Goal: Task Accomplishment & Management: Use online tool/utility

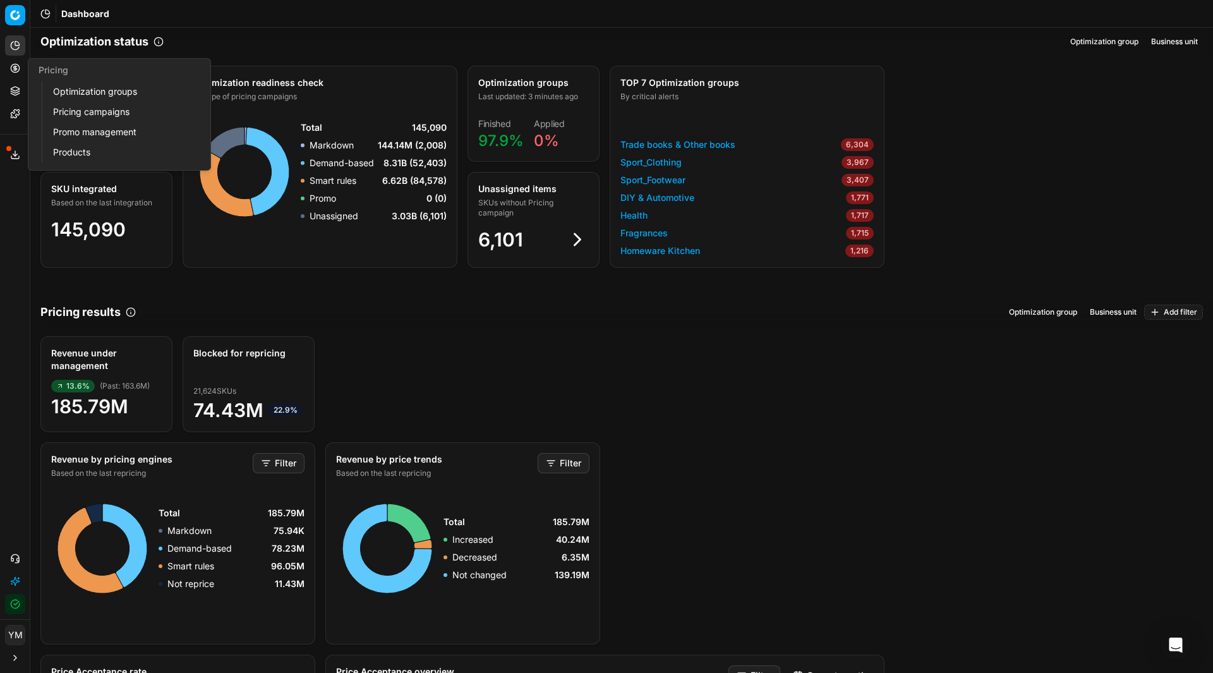
click at [109, 98] on link "Optimization groups" at bounding box center [121, 92] width 147 height 18
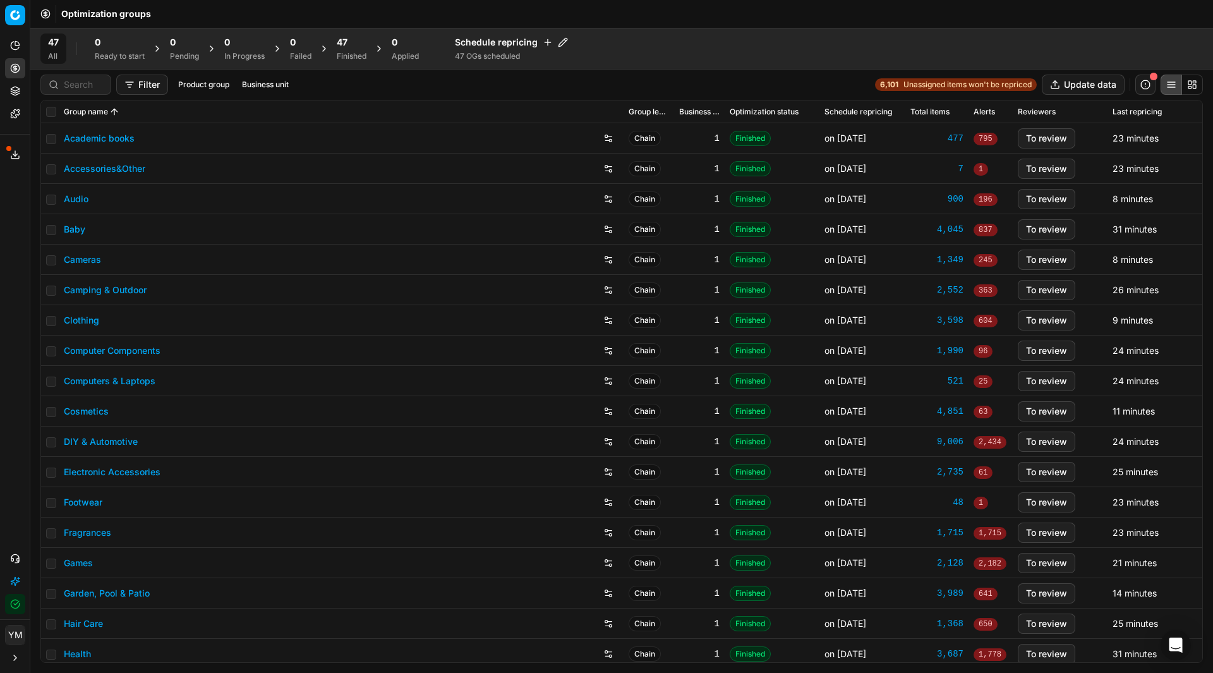
click at [352, 52] on div "Finished" at bounding box center [352, 56] width 30 height 10
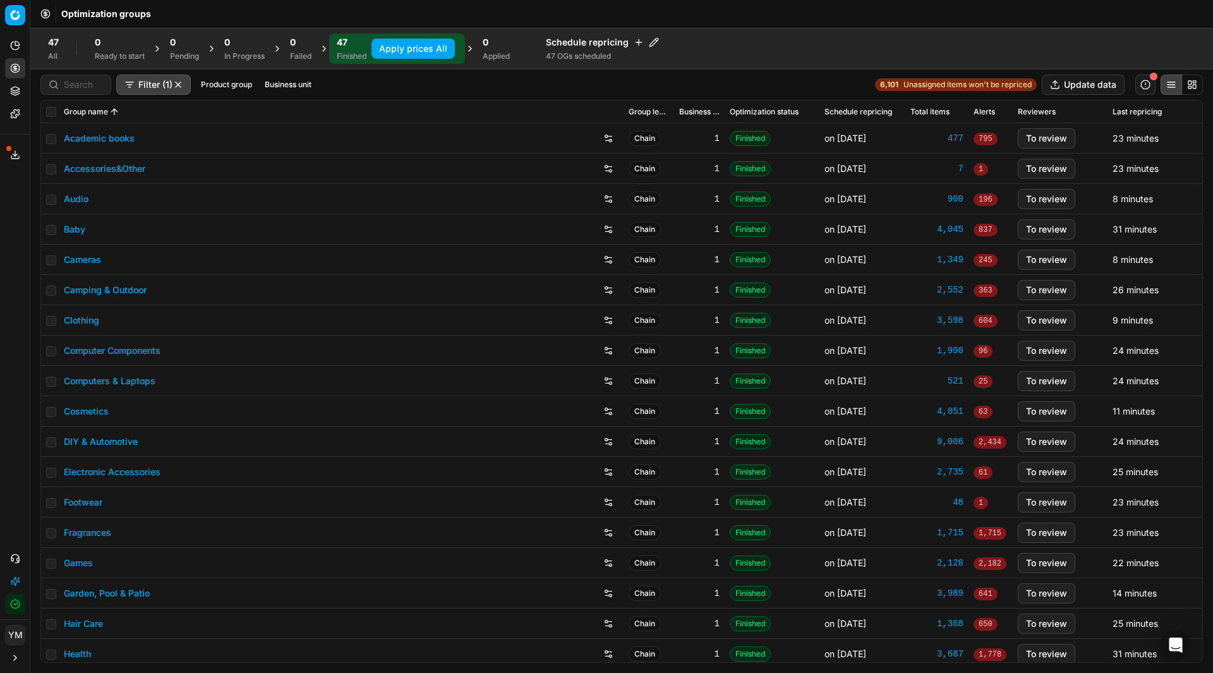
click at [406, 52] on button "Apply prices All" at bounding box center [413, 49] width 83 height 20
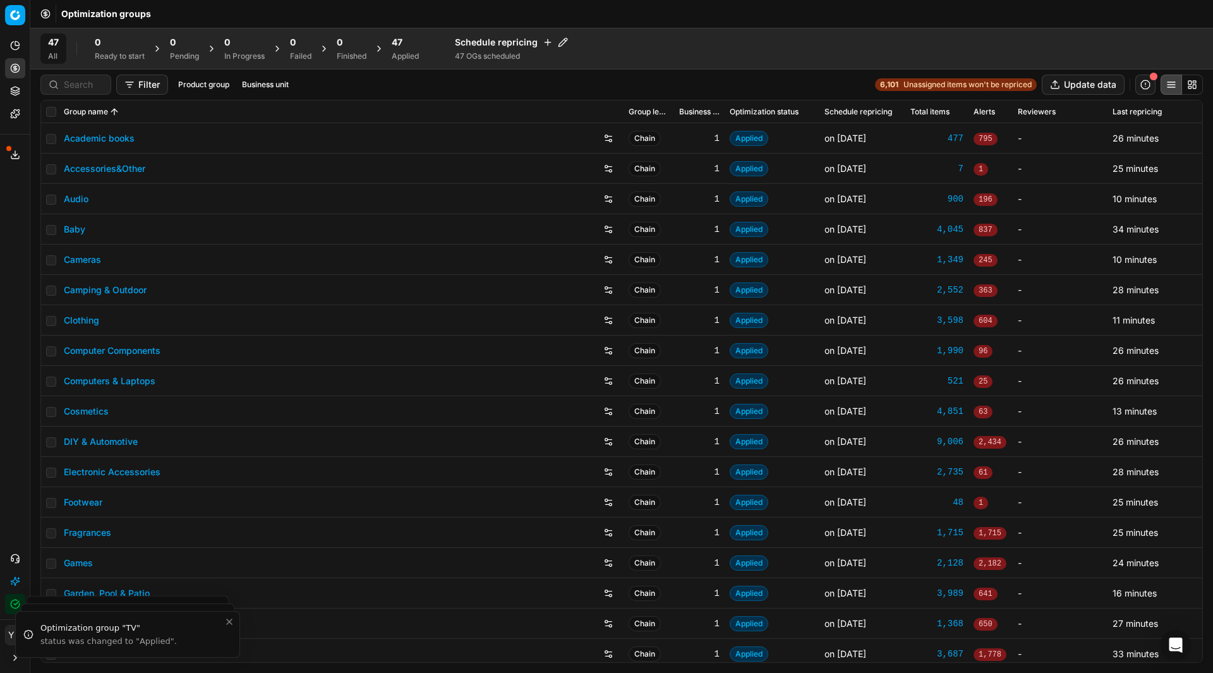
click at [394, 47] on div "47 Applied" at bounding box center [405, 48] width 42 height 30
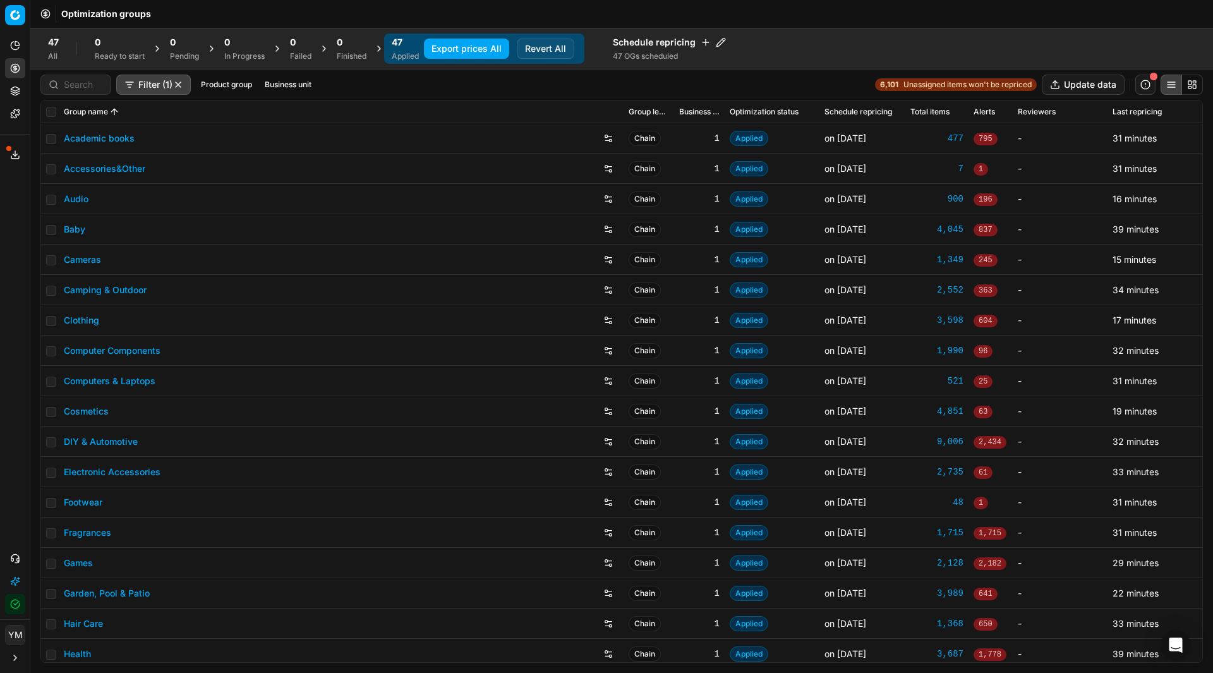
click at [504, 51] on button "Export prices All" at bounding box center [466, 49] width 85 height 20
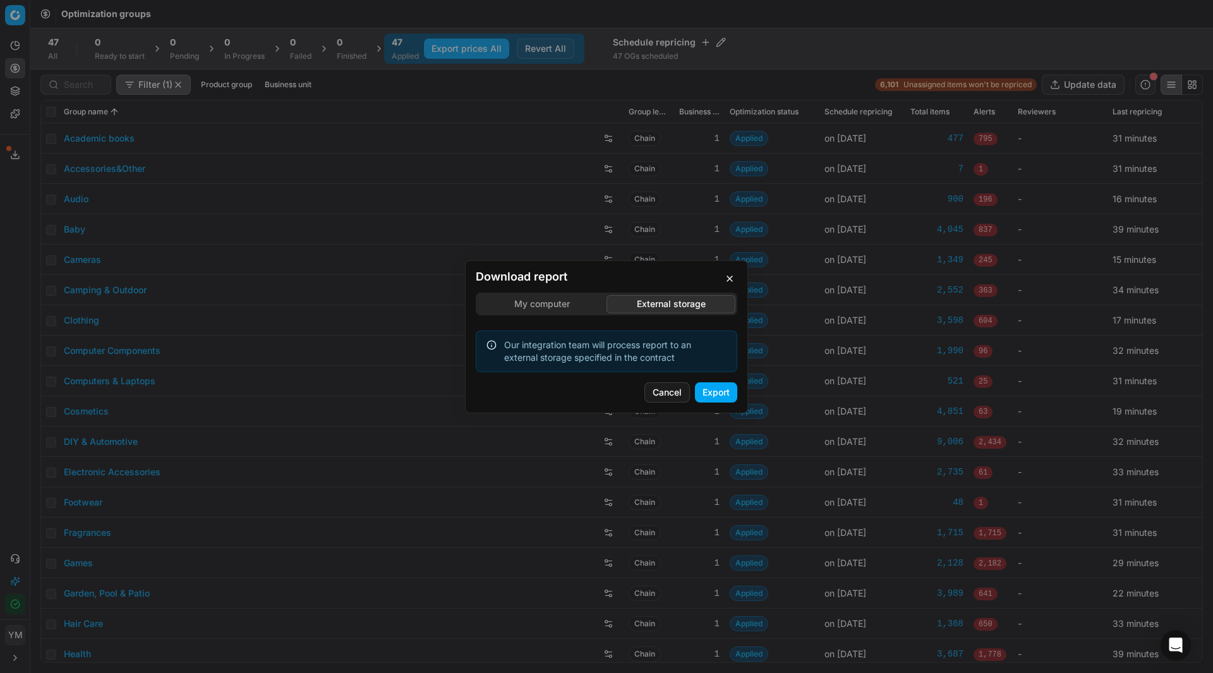
click at [677, 234] on div "Download report My computer External storage Our integration team will process …" at bounding box center [606, 336] width 1213 height 673
click at [720, 394] on button "Export" at bounding box center [716, 392] width 42 height 20
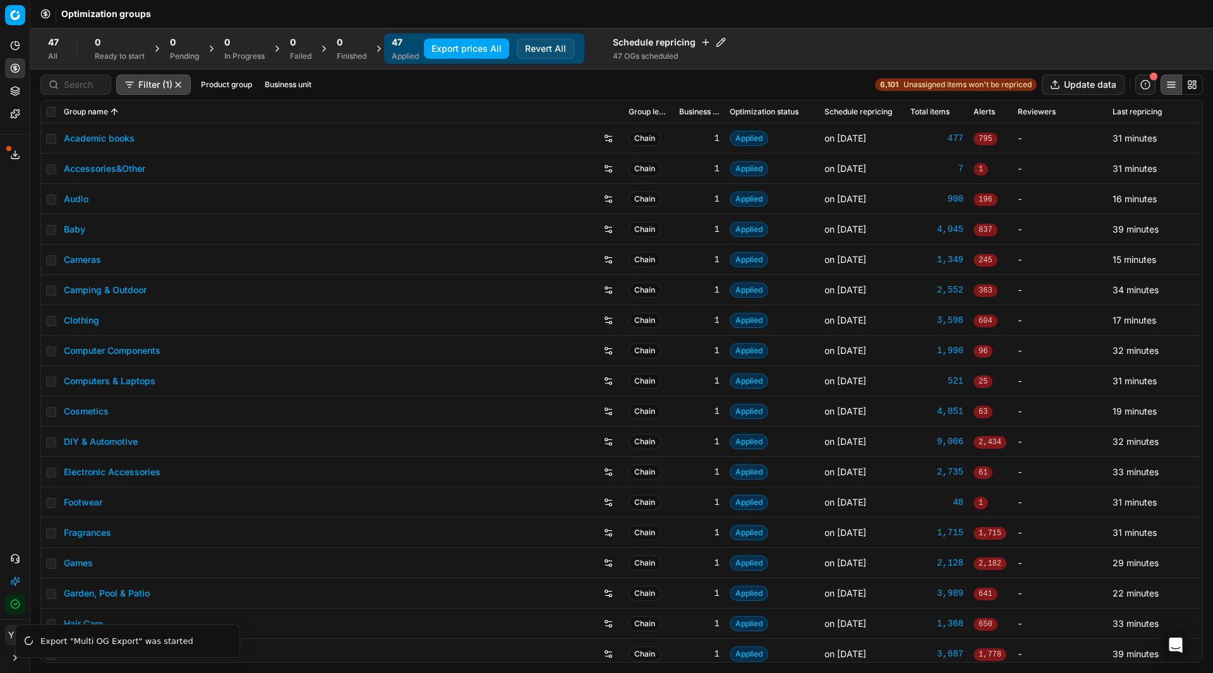
click at [11, 461] on div "Analytics Pricing Product portfolio Templates Export service 24 Contact support…" at bounding box center [15, 324] width 30 height 589
